Goal: Check status: Check status

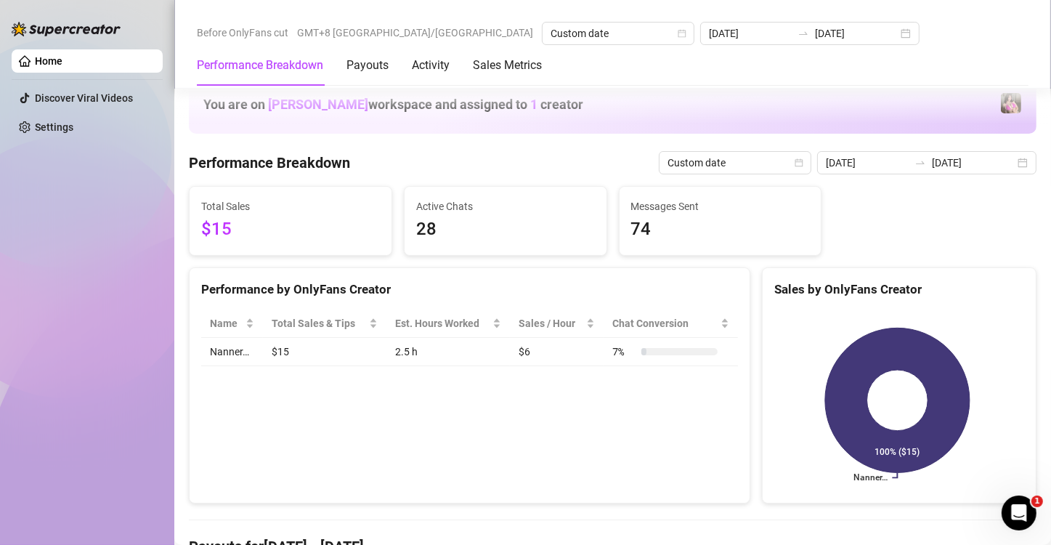
scroll to position [339, 0]
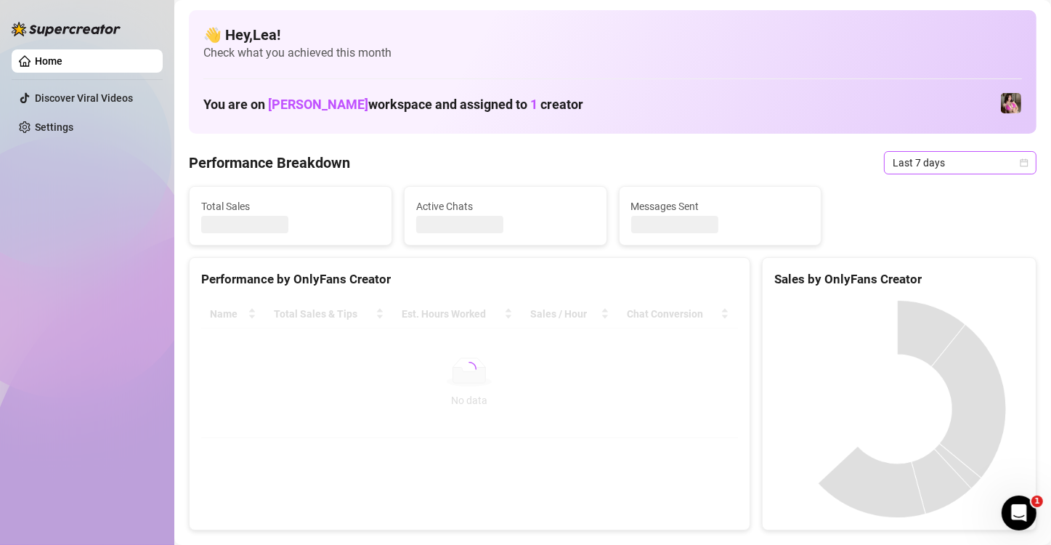
click at [1020, 165] on icon "calendar" at bounding box center [1024, 162] width 9 height 9
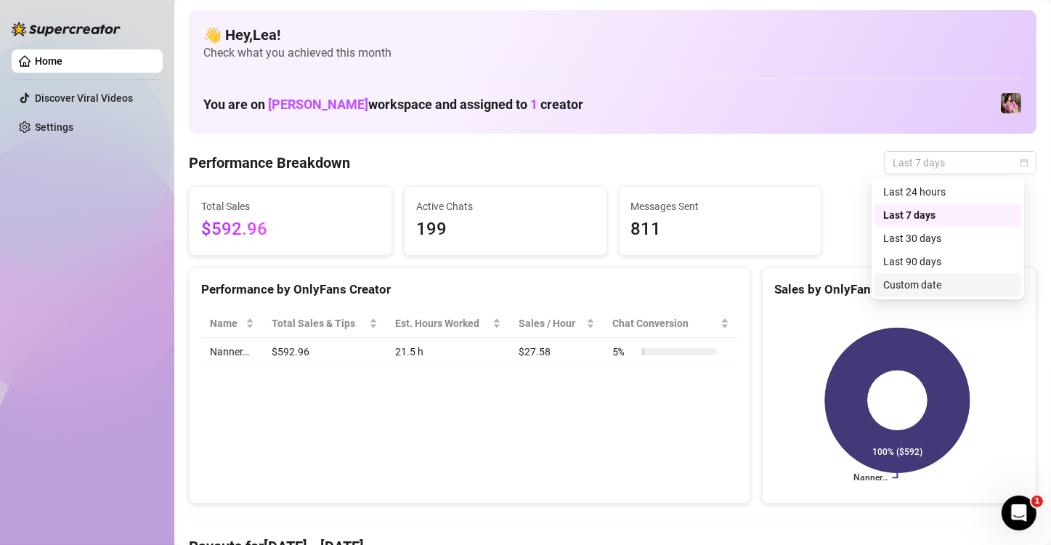
click at [930, 285] on div "Custom date" at bounding box center [947, 285] width 129 height 16
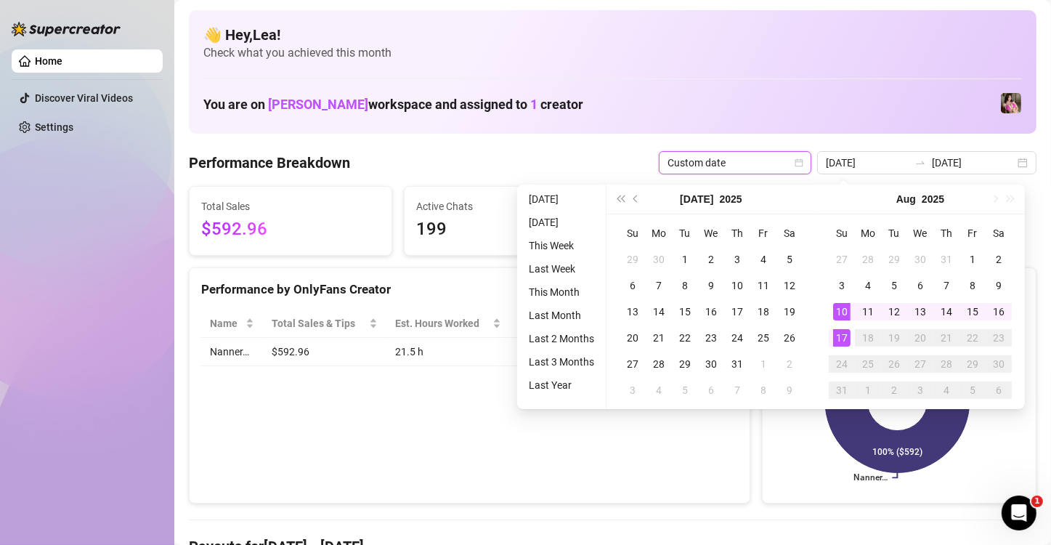
type input "[DATE]"
click at [837, 337] on div "17" at bounding box center [841, 337] width 17 height 17
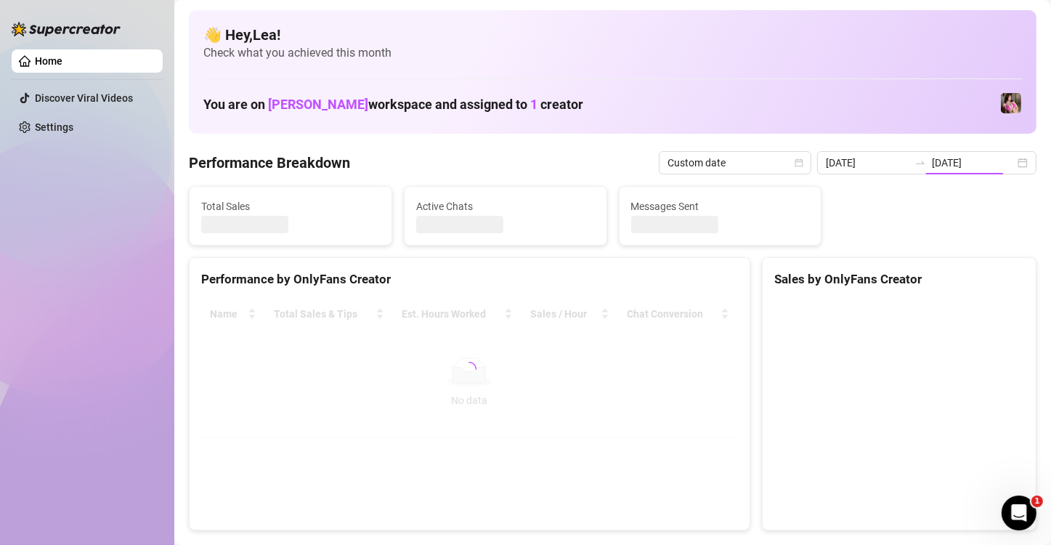
type input "[DATE]"
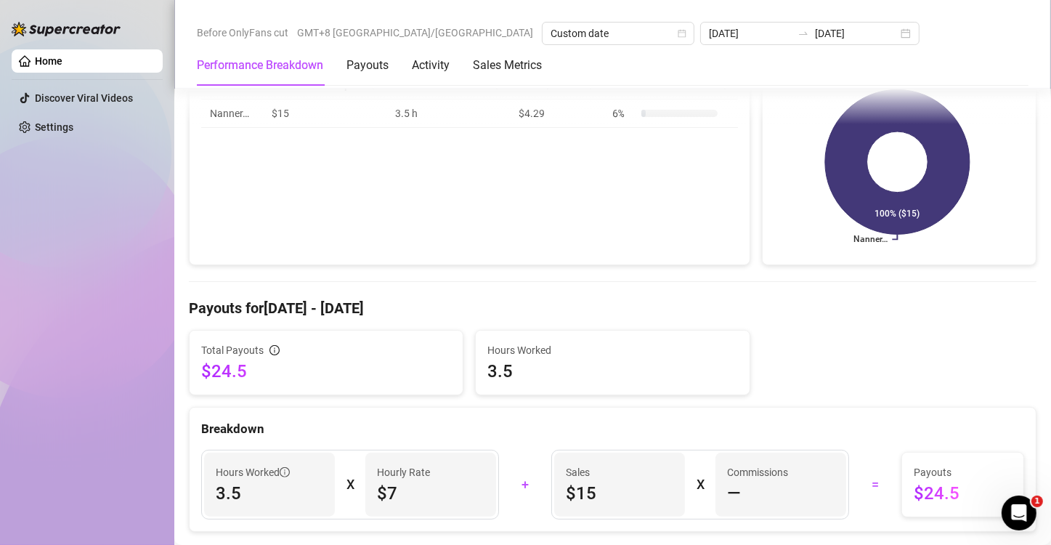
scroll to position [242, 0]
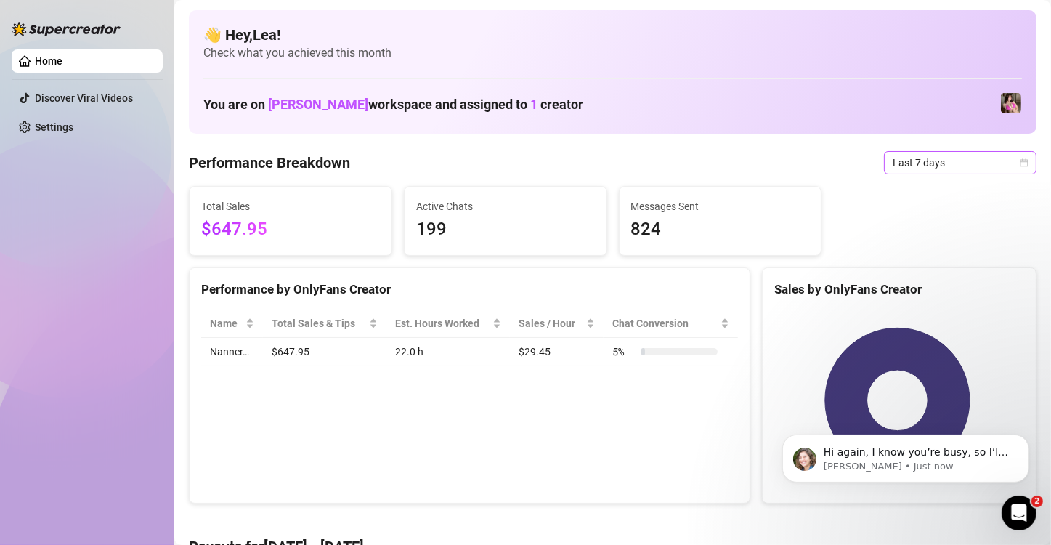
click at [1021, 164] on icon "calendar" at bounding box center [1025, 162] width 8 height 8
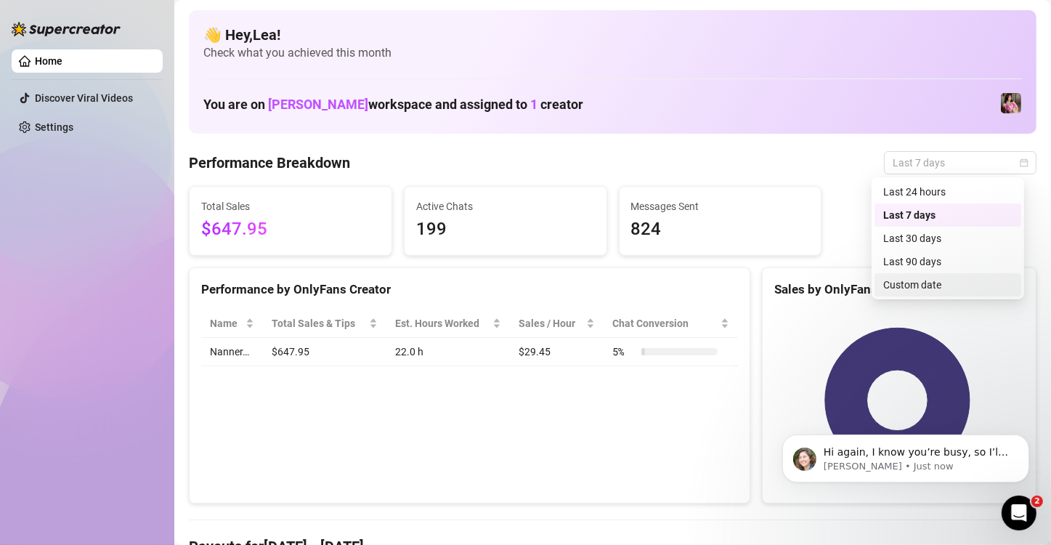
click at [965, 278] on div "Custom date" at bounding box center [947, 285] width 129 height 16
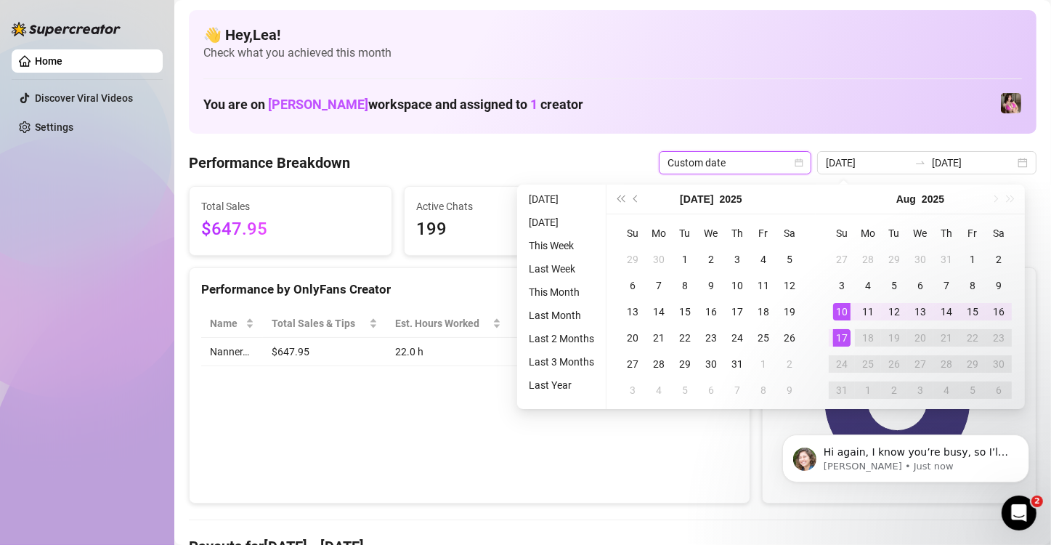
type input "[DATE]"
click at [843, 336] on div "17" at bounding box center [841, 337] width 17 height 17
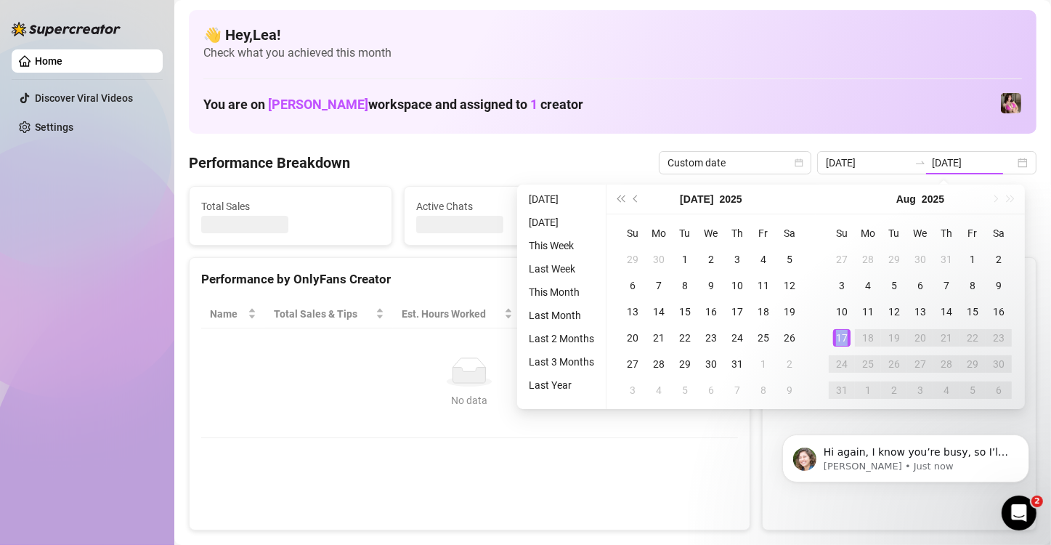
type input "[DATE]"
